Goal: Find specific page/section: Find specific page/section

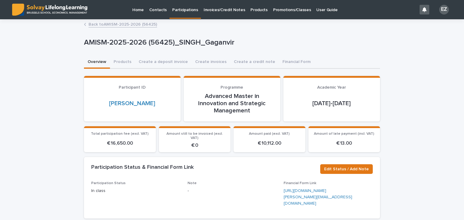
click at [138, 25] on link "Back to AMISM-2025-2026 (56425)" at bounding box center [122, 24] width 69 height 7
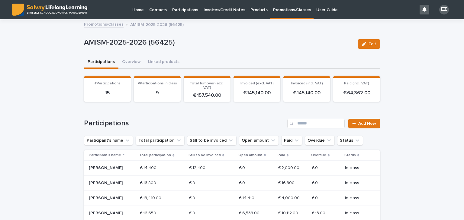
click at [106, 23] on link "Promotions/Classes" at bounding box center [104, 24] width 40 height 7
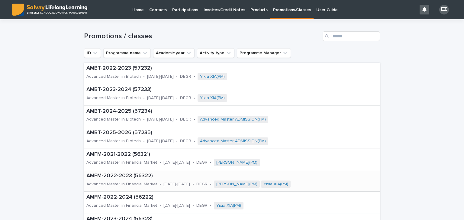
scroll to position [30, 0]
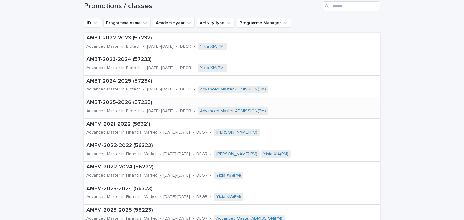
click at [123, 110] on p "Advanced Master in Biotech" at bounding box center [113, 111] width 54 height 5
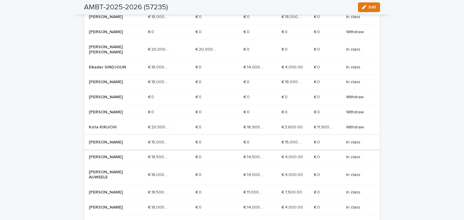
scroll to position [272, 0]
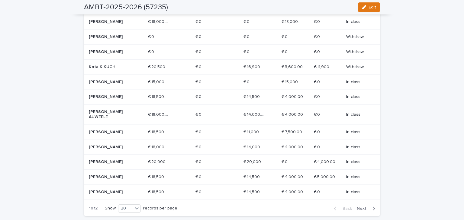
click at [100, 165] on p "[PERSON_NAME]" at bounding box center [110, 162] width 43 height 5
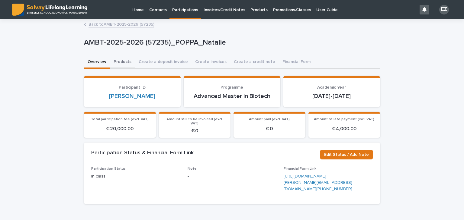
click at [113, 60] on button "Products" at bounding box center [122, 62] width 25 height 13
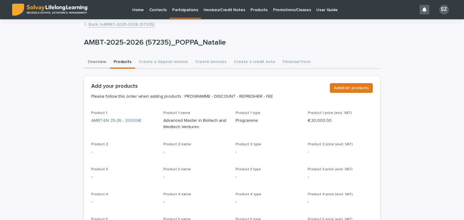
click at [96, 63] on button "Overview" at bounding box center [97, 62] width 26 height 13
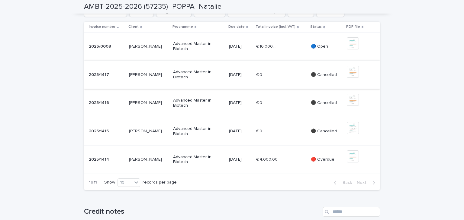
scroll to position [241, 0]
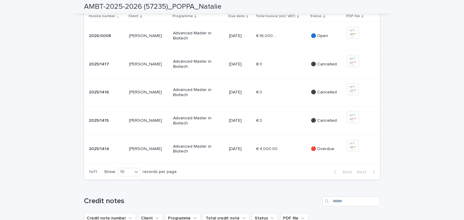
click at [30, 56] on div "Loading... Saving… Loading... Saving… AMBT-2025-2026 (57235)_POPPA_Natalie AMBT…" at bounding box center [232, 176] width 464 height 797
